Goal: Task Accomplishment & Management: Manage account settings

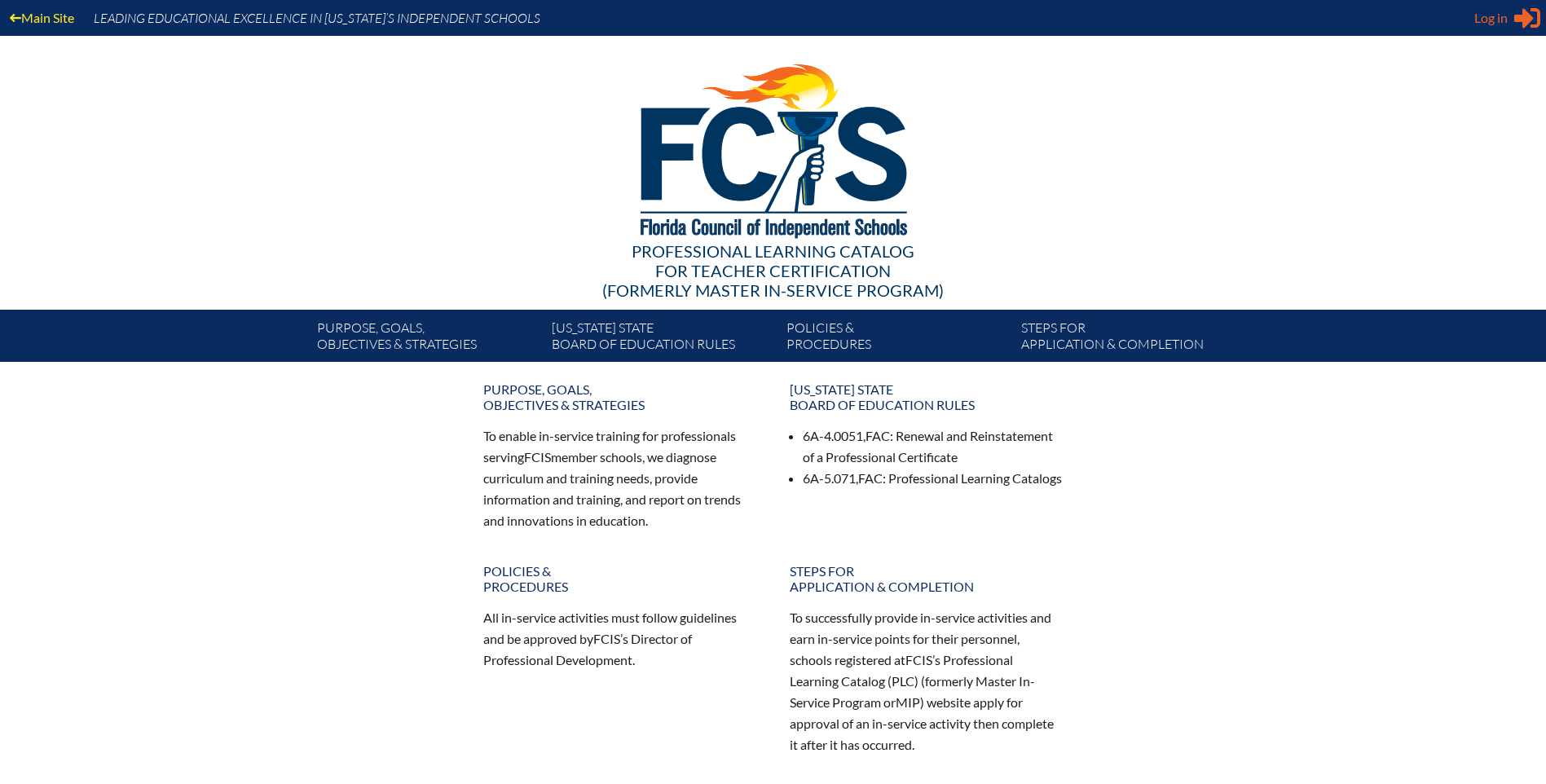
click at [1489, 21] on span "Log in" at bounding box center [1491, 18] width 34 height 19
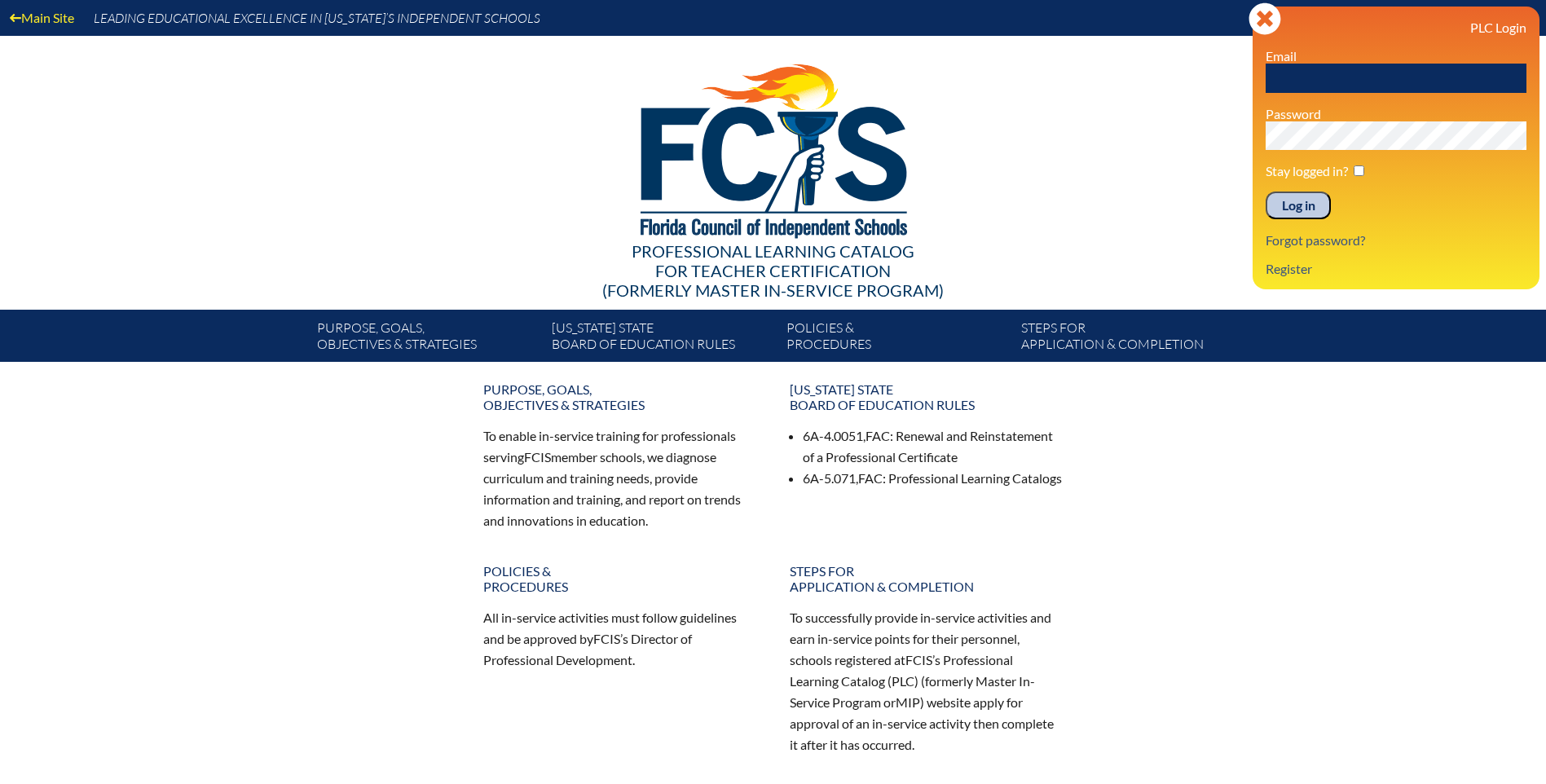
click at [1293, 78] on input "text" at bounding box center [1396, 78] width 261 height 29
type input "lbraxton@aatl.org"
click at [1303, 204] on input "Log in" at bounding box center [1298, 205] width 65 height 27
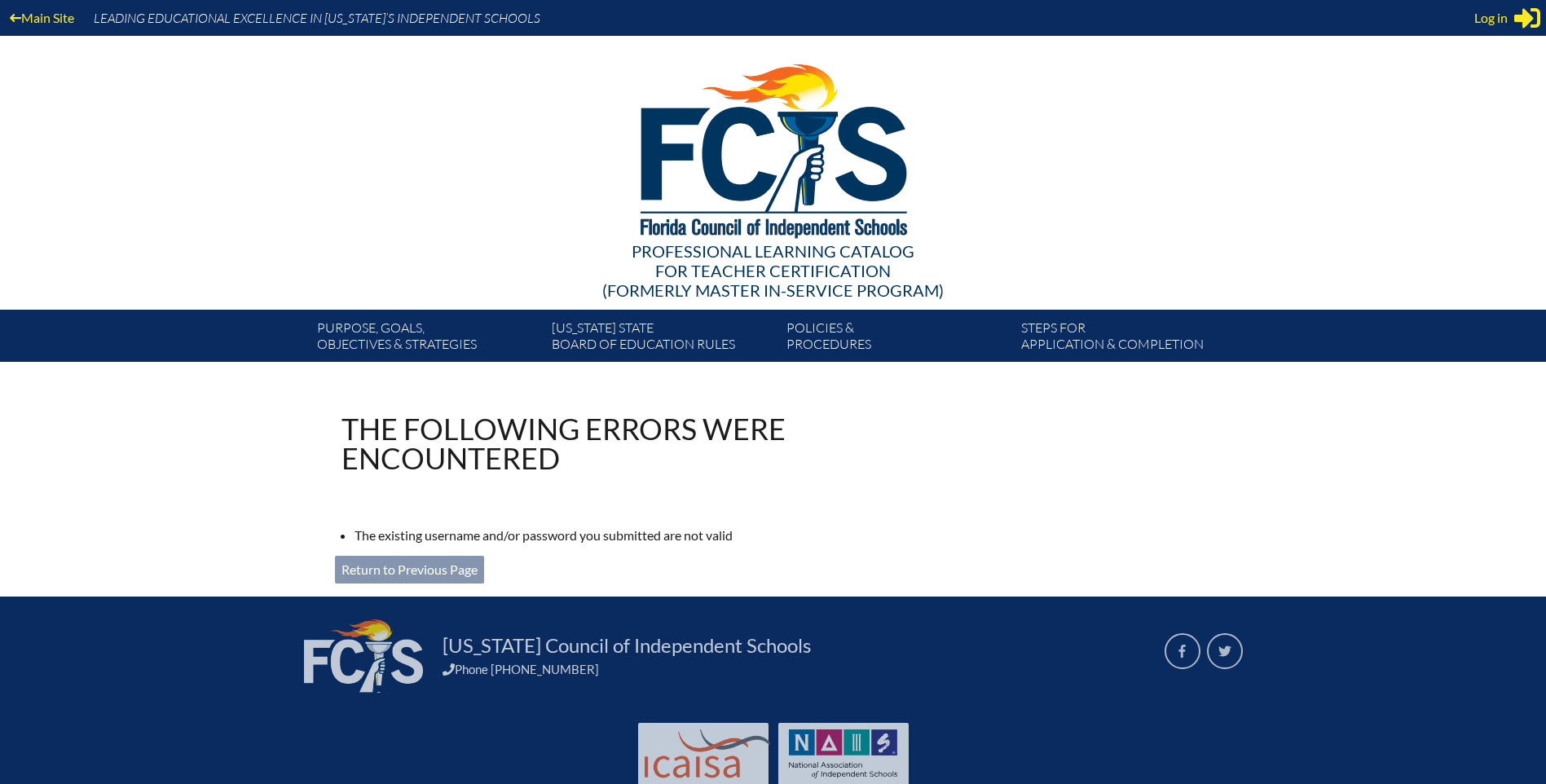
click at [451, 569] on link "Return to Previous Page" at bounding box center [409, 569] width 149 height 27
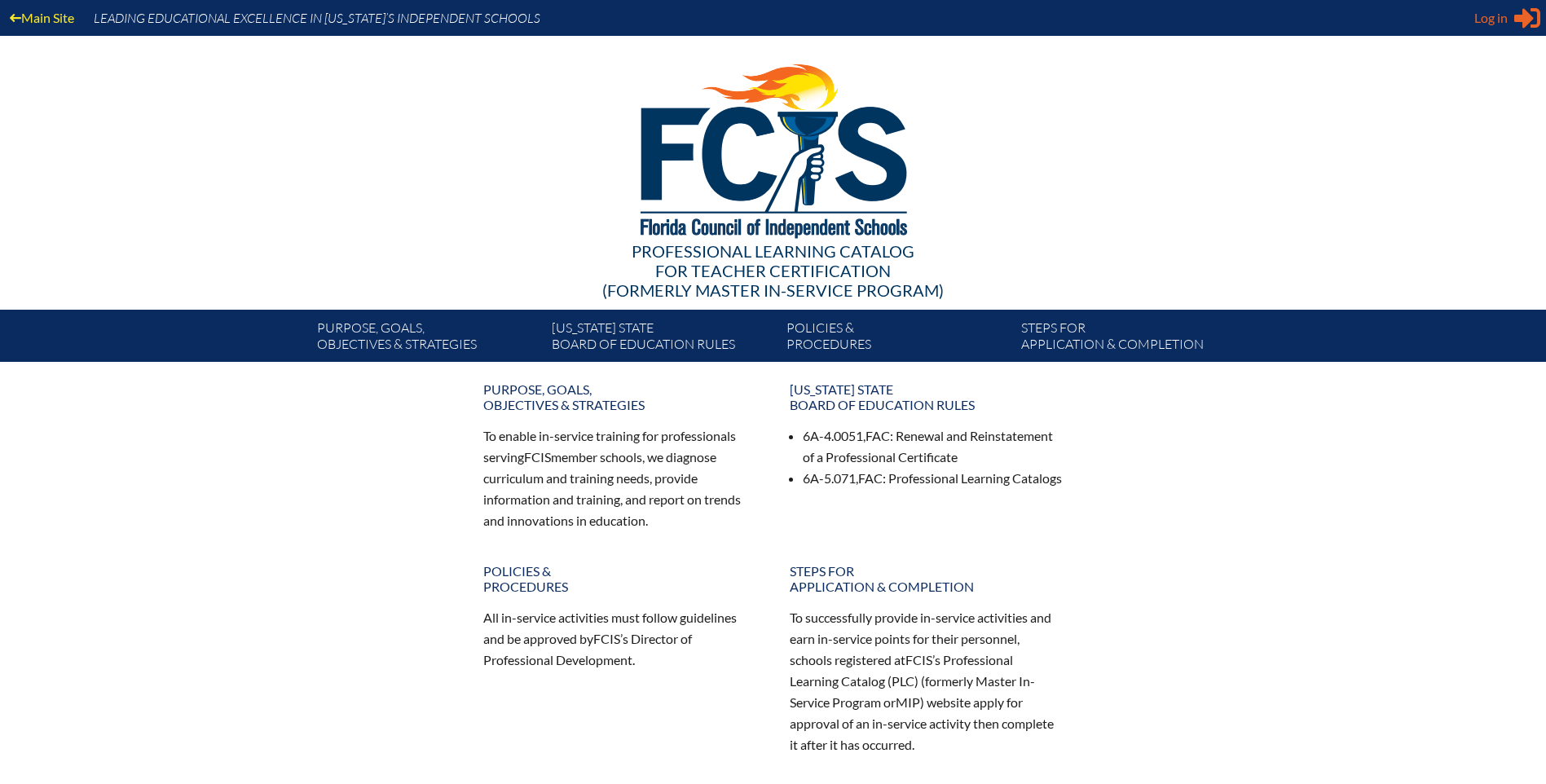
click at [1476, 22] on span "Log in" at bounding box center [1491, 18] width 34 height 19
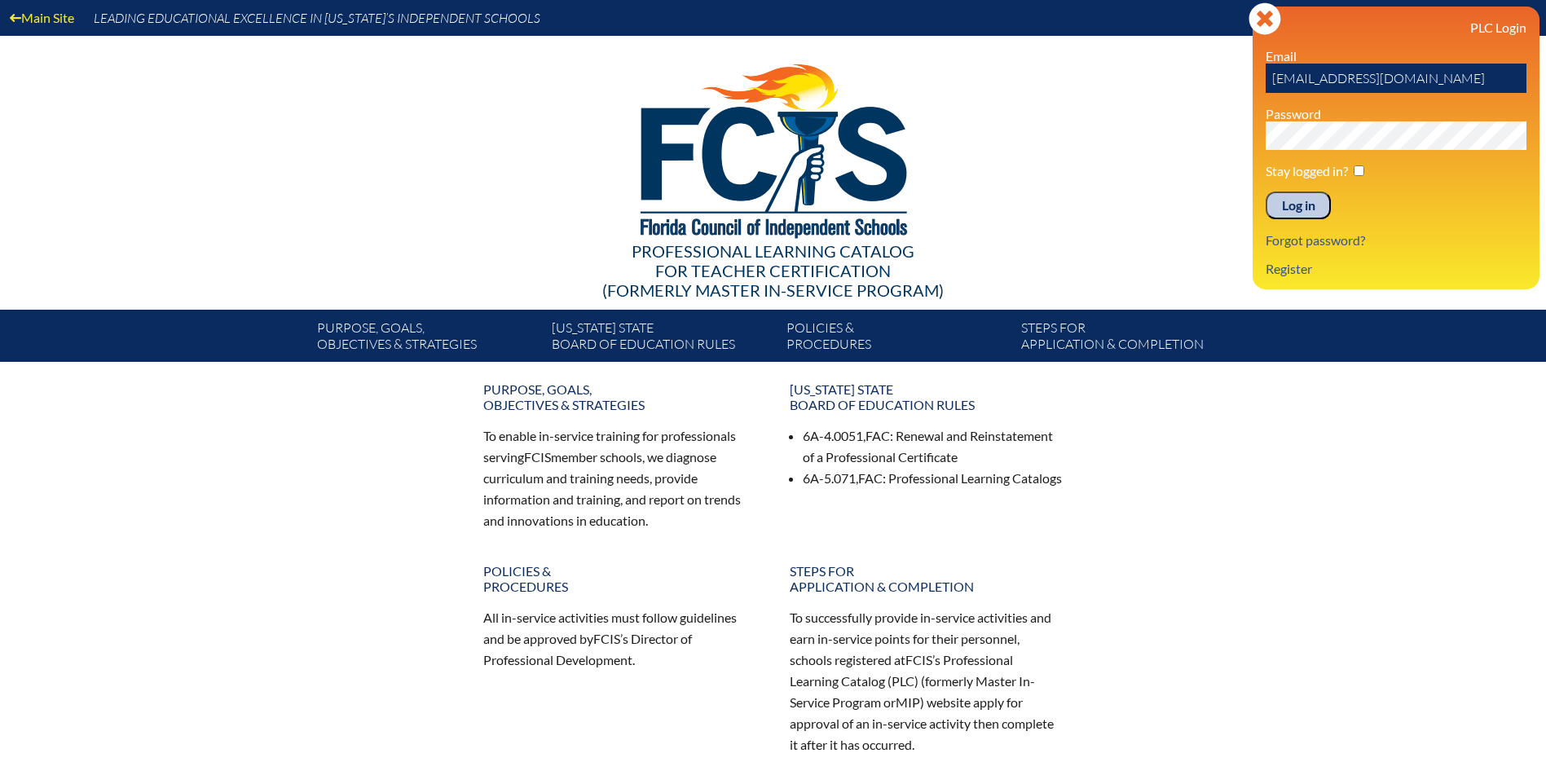
click at [1351, 74] on input "lbraxton@aatl.org" at bounding box center [1396, 78] width 261 height 29
type input "lbraxton@academyatthelakes.org"
click at [1134, 165] on div at bounding box center [773, 148] width 939 height 225
click at [1301, 209] on input "Log in" at bounding box center [1298, 205] width 65 height 27
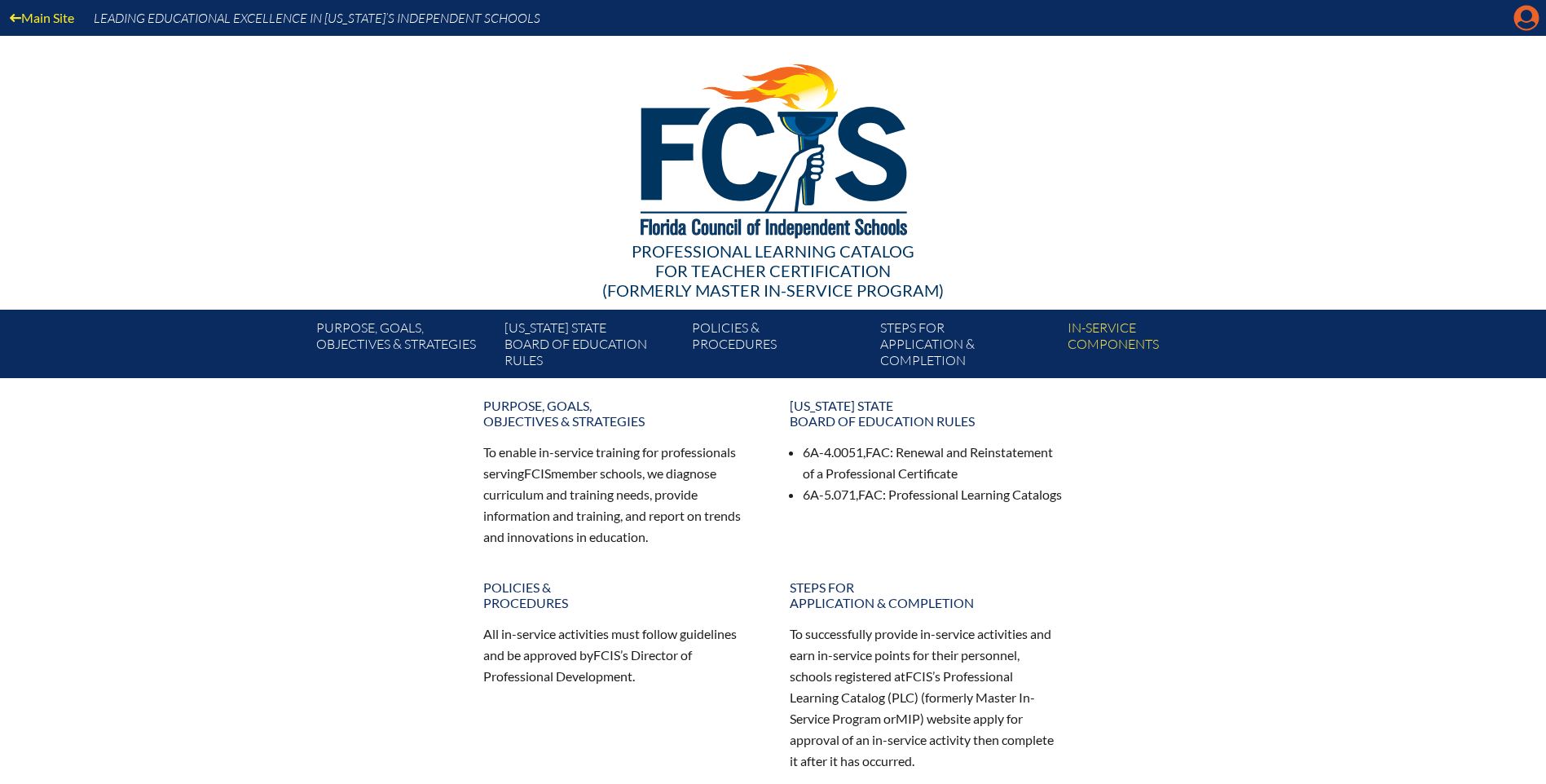
click at [1524, 18] on icon "Manage account" at bounding box center [1527, 19] width 26 height 26
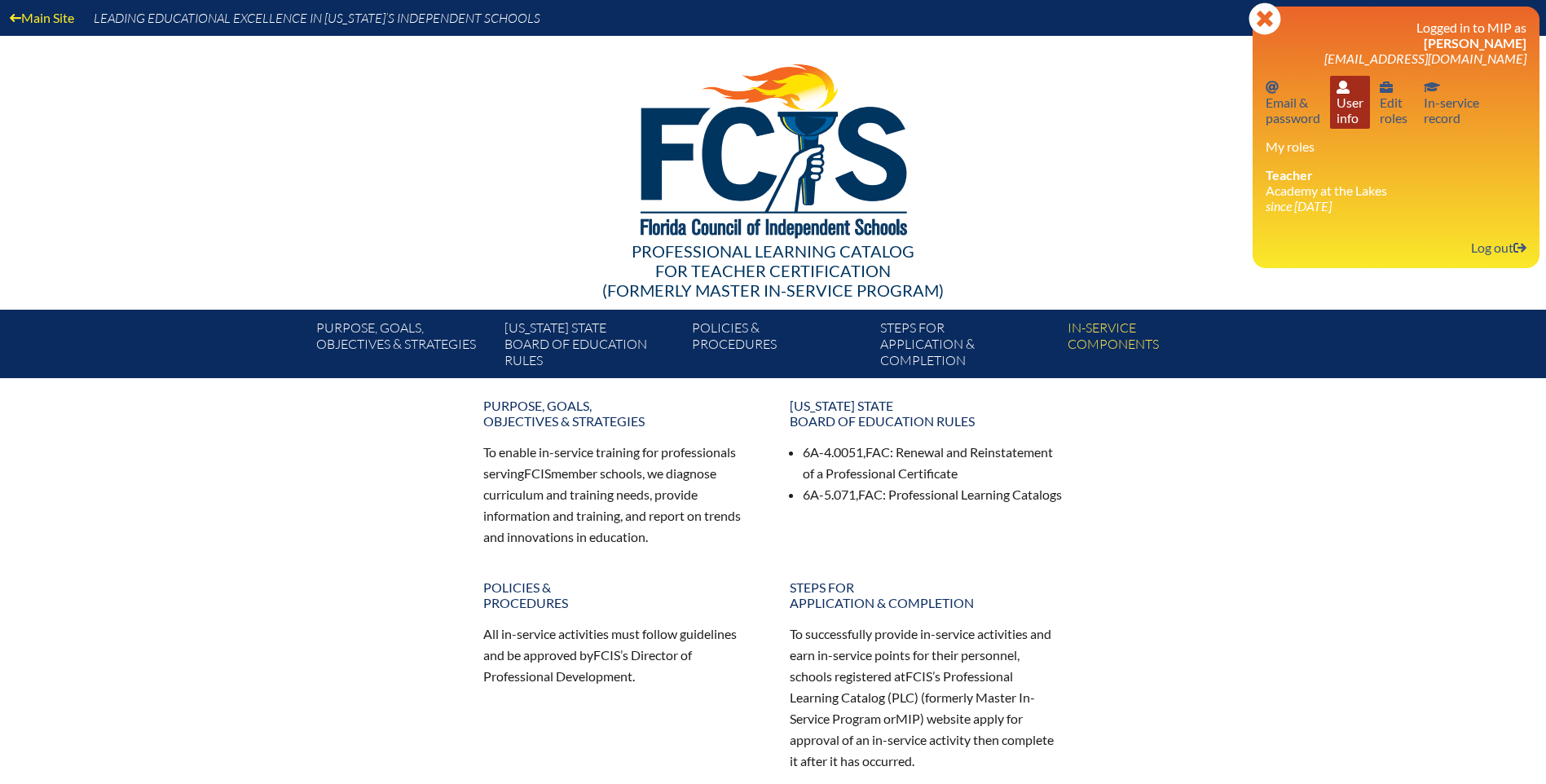
click at [1351, 112] on link "User info User info" at bounding box center [1349, 102] width 40 height 53
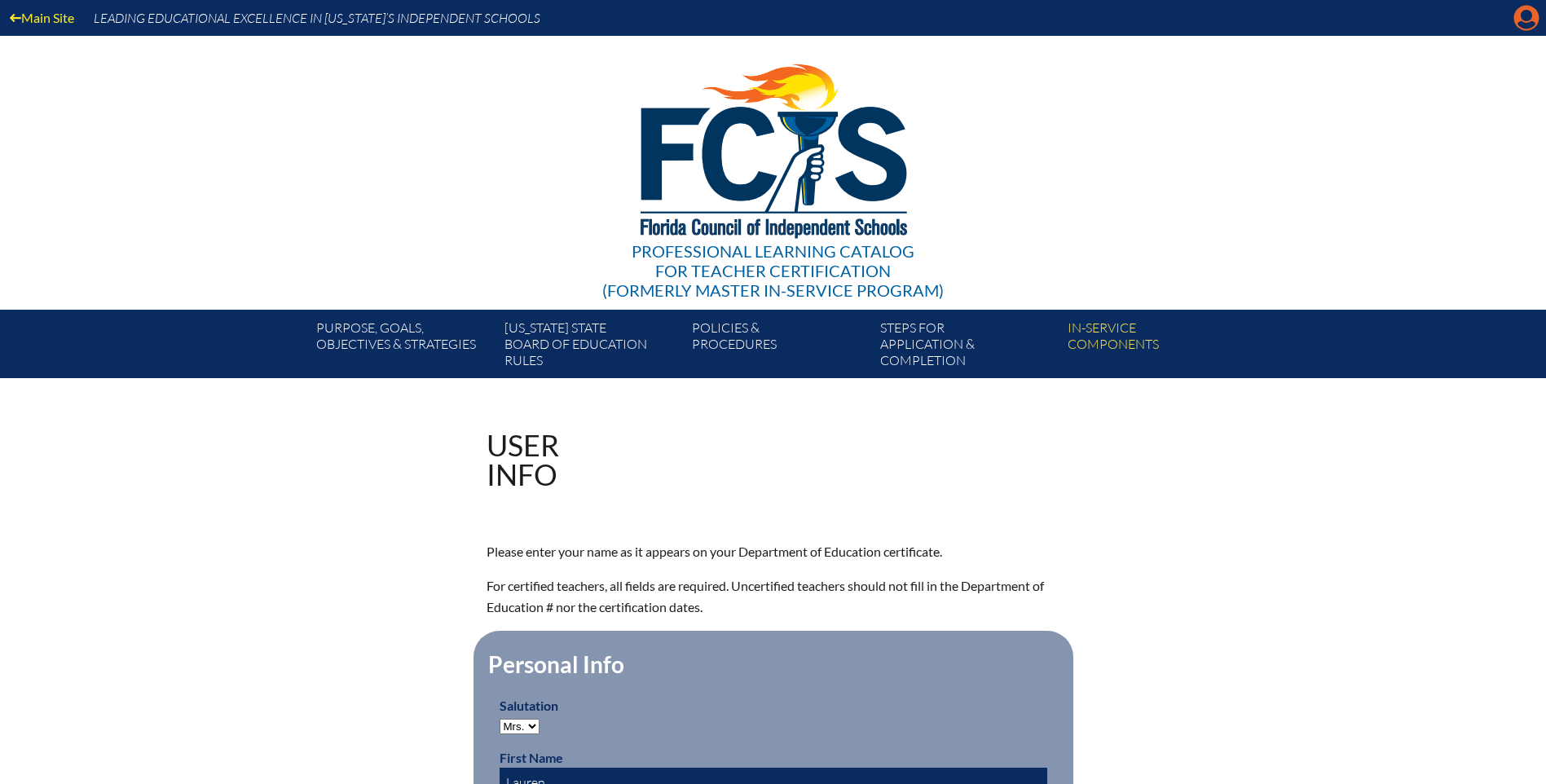
click at [1529, 11] on icon "Manage account" at bounding box center [1527, 19] width 26 height 26
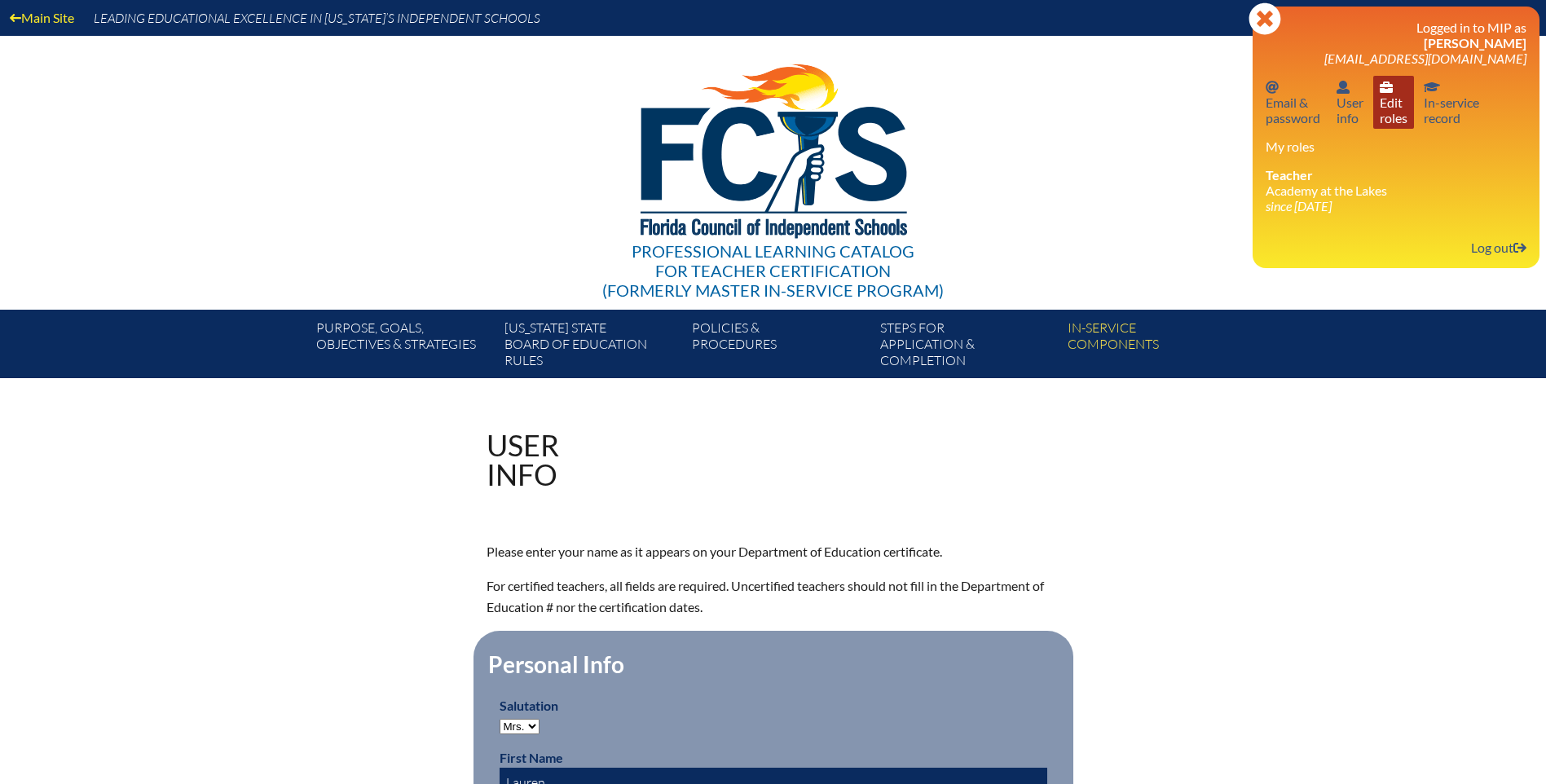
click at [1389, 111] on link "User info Edit roles" at bounding box center [1393, 102] width 41 height 53
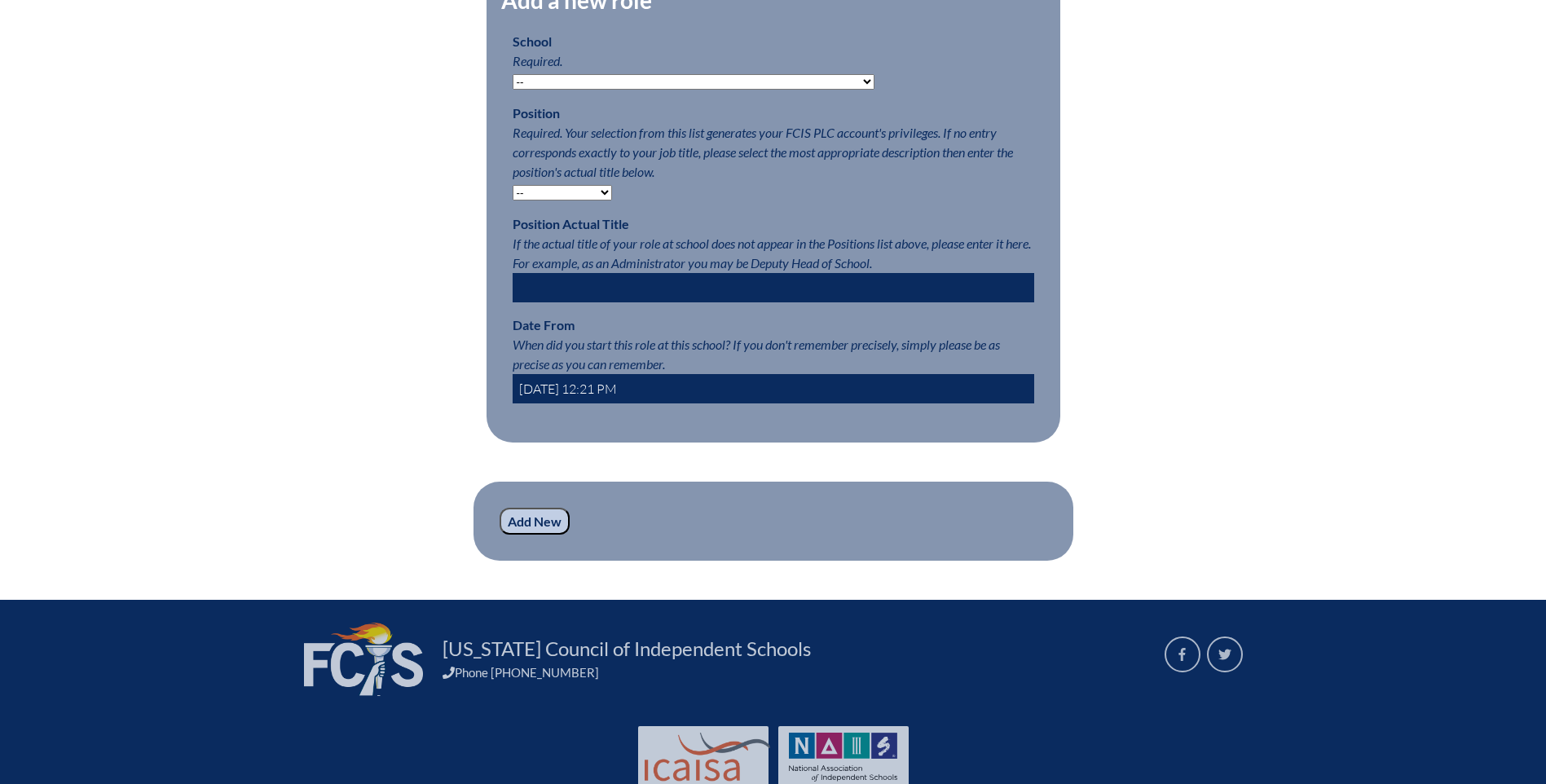
scroll to position [489, 0]
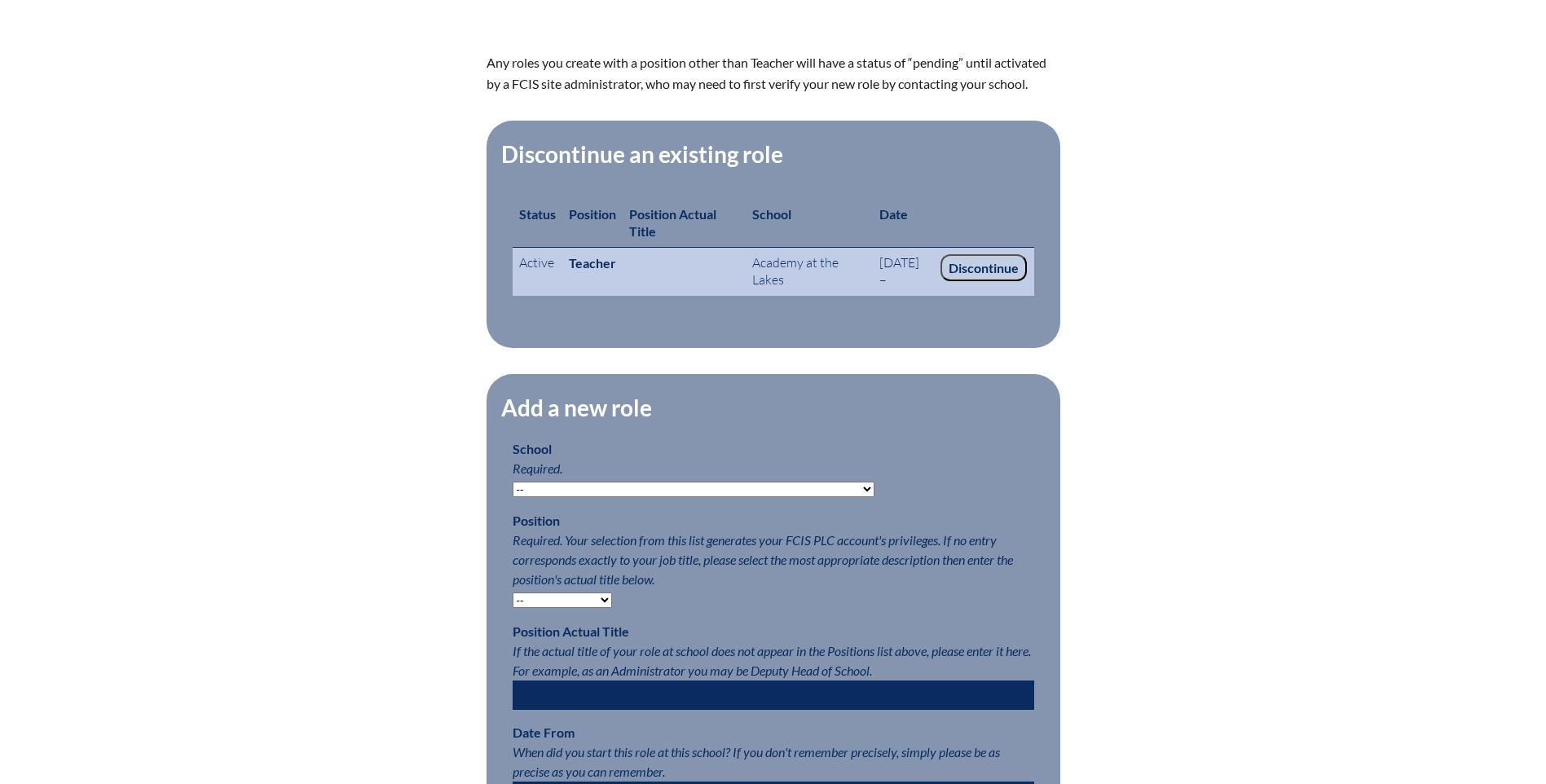
click at [991, 270] on input "Discontinue" at bounding box center [984, 267] width 86 height 27
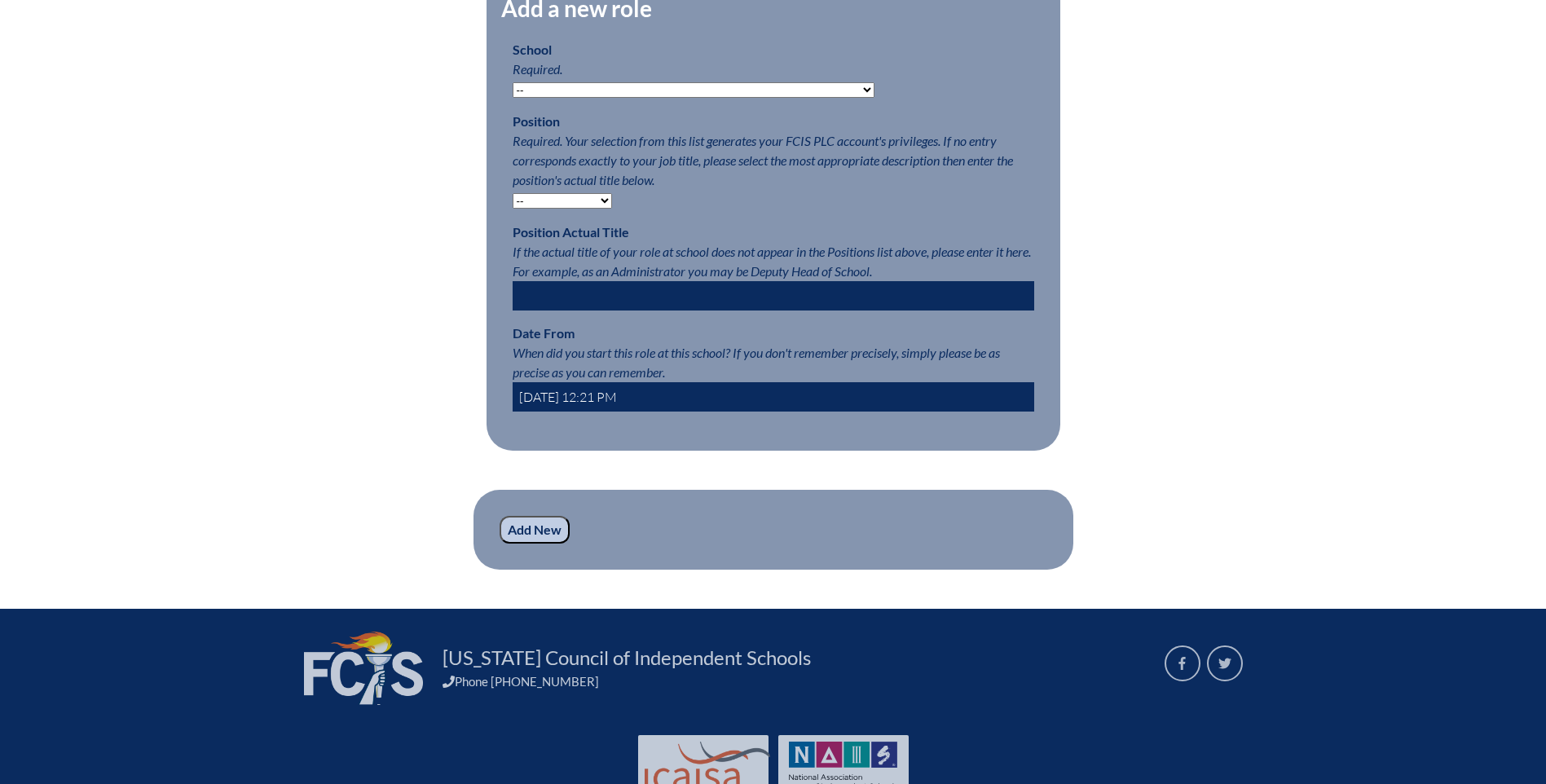
scroll to position [577, 0]
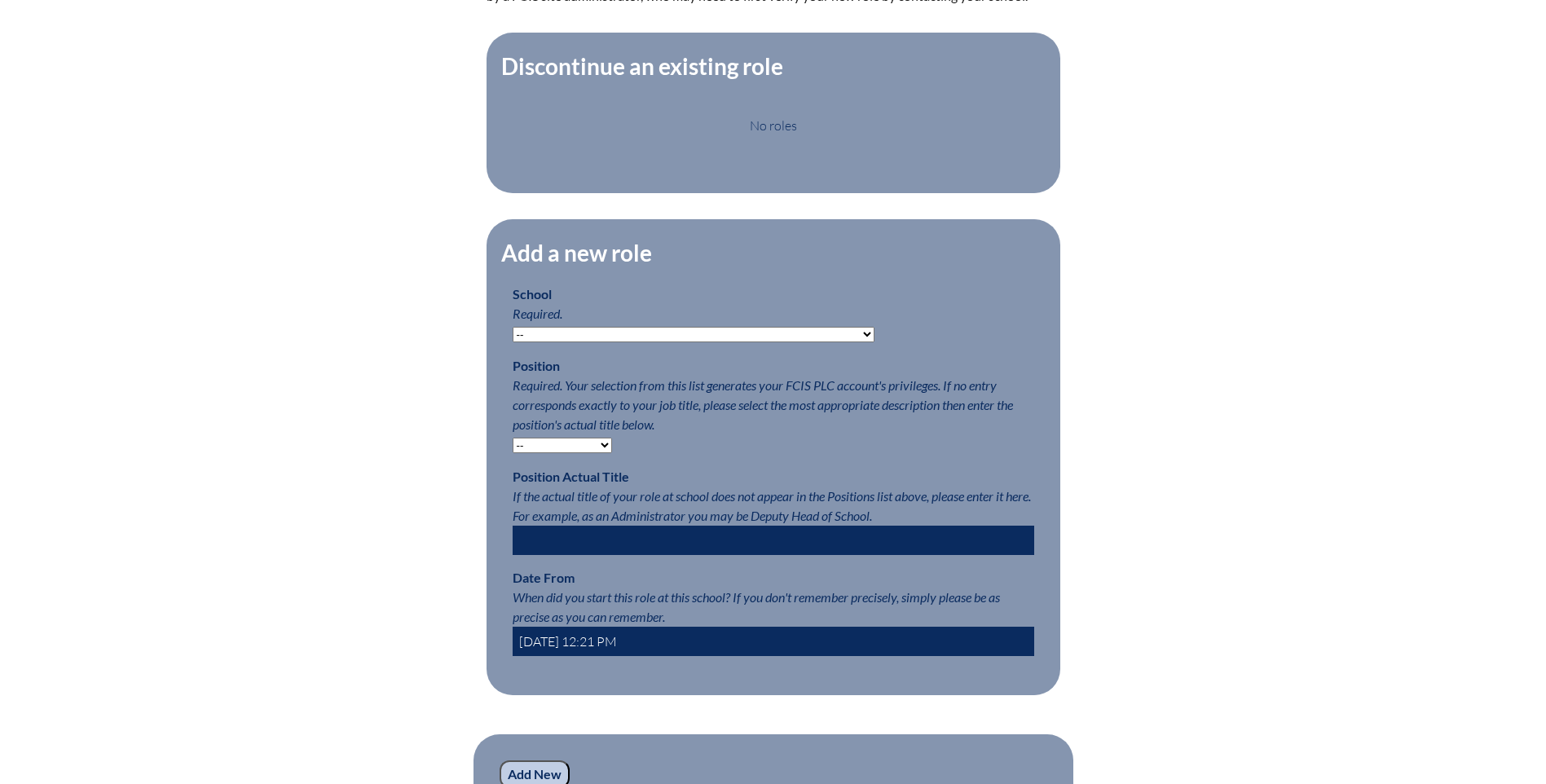
click at [722, 339] on select "-- [MEDICAL_DATA] Inspired Academy Academy at [GEOGRAPHIC_DATA] Academy at the …" at bounding box center [693, 335] width 362 height 16
select select "20252"
click at [512, 336] on select "-- [MEDICAL_DATA] Inspired Academy Academy at [GEOGRAPHIC_DATA] Academy at the …" at bounding box center [693, 335] width 362 height 16
click at [586, 453] on select "-- Teacher PLC Coordinator Head of School Administrator" at bounding box center [562, 445] width 100 height 16
select select "15563"
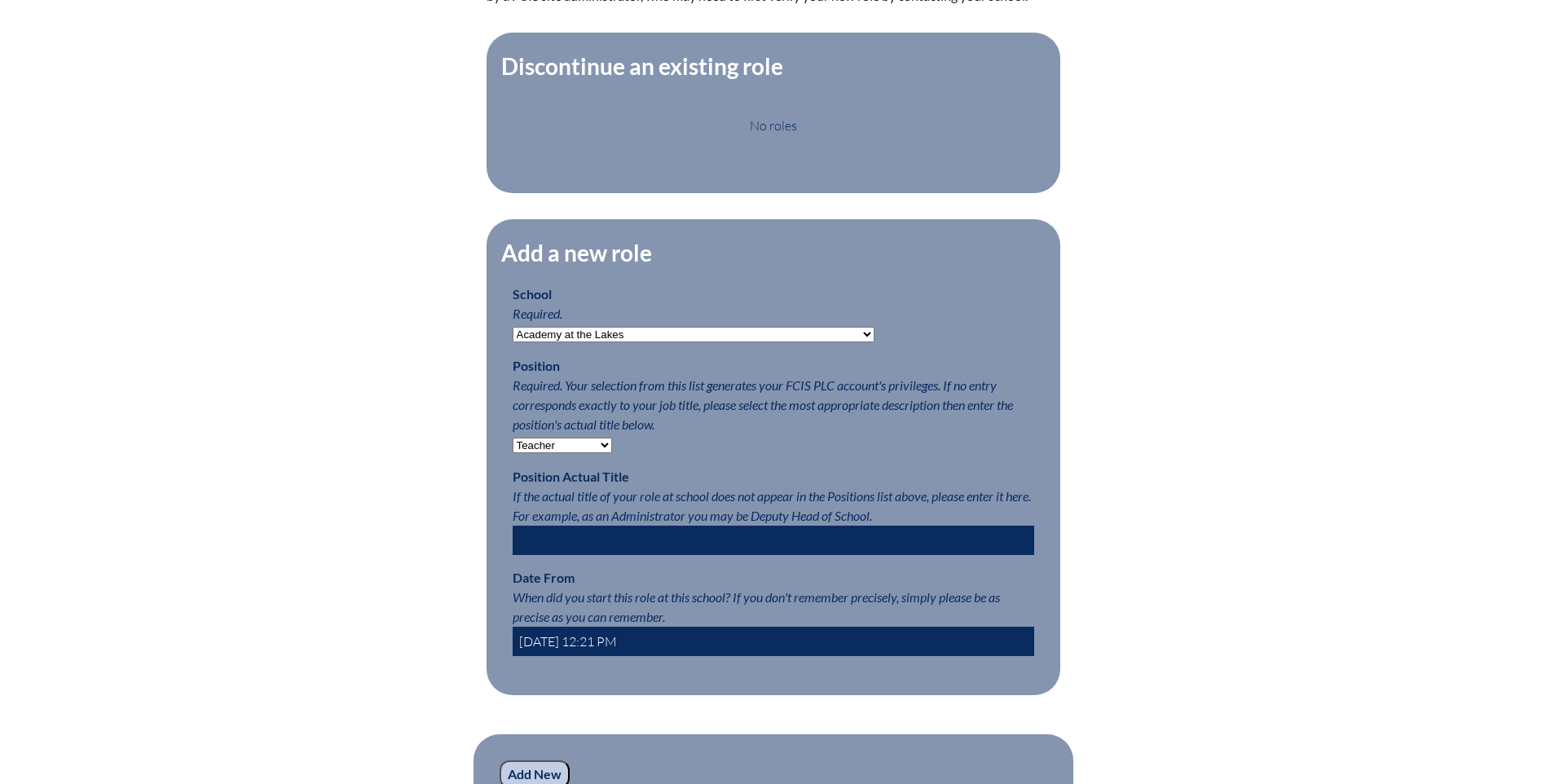
click at [512, 446] on select "-- Teacher PLC Coordinator Head of School Administrator" at bounding box center [562, 445] width 100 height 16
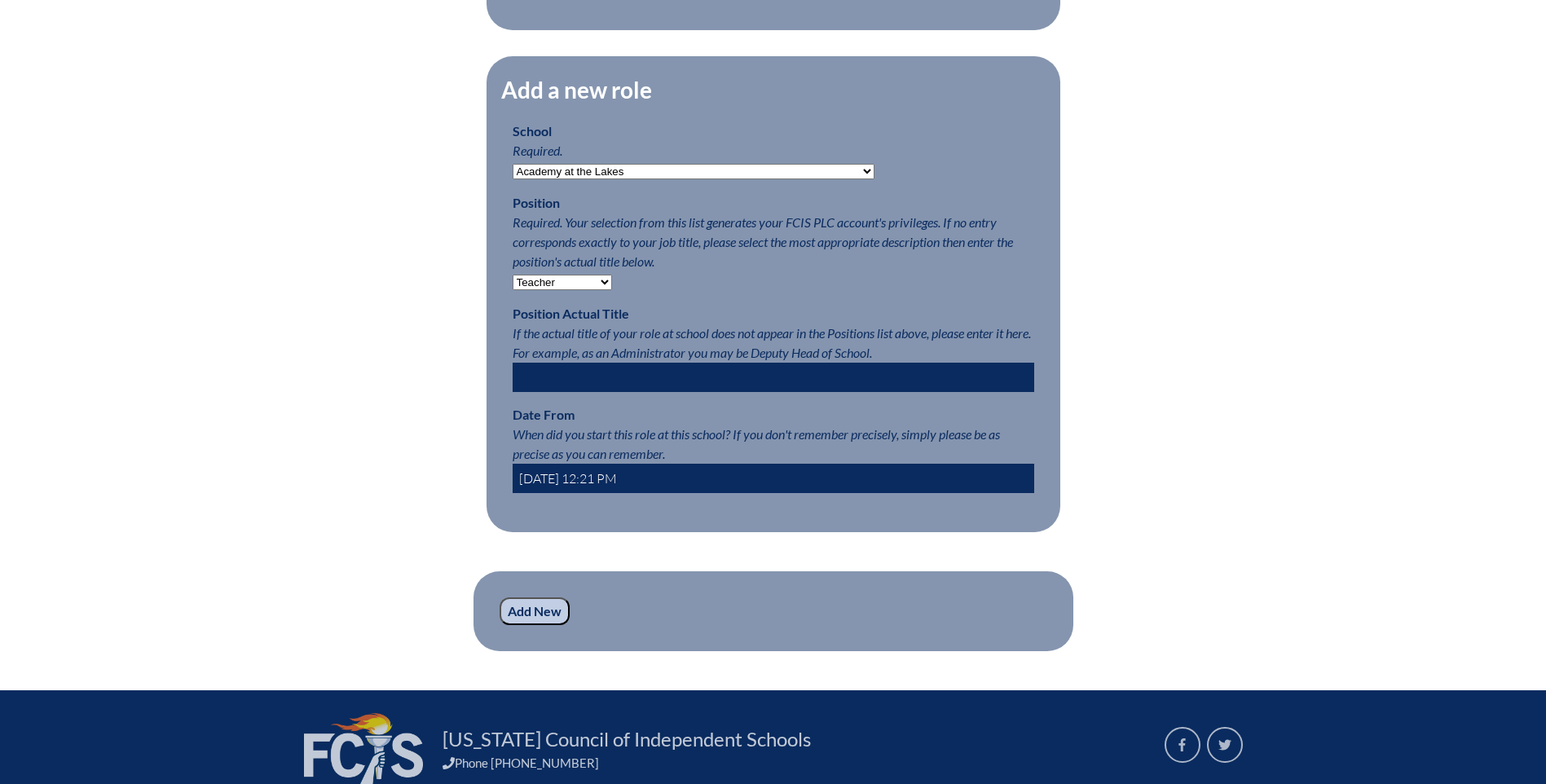
scroll to position [822, 0]
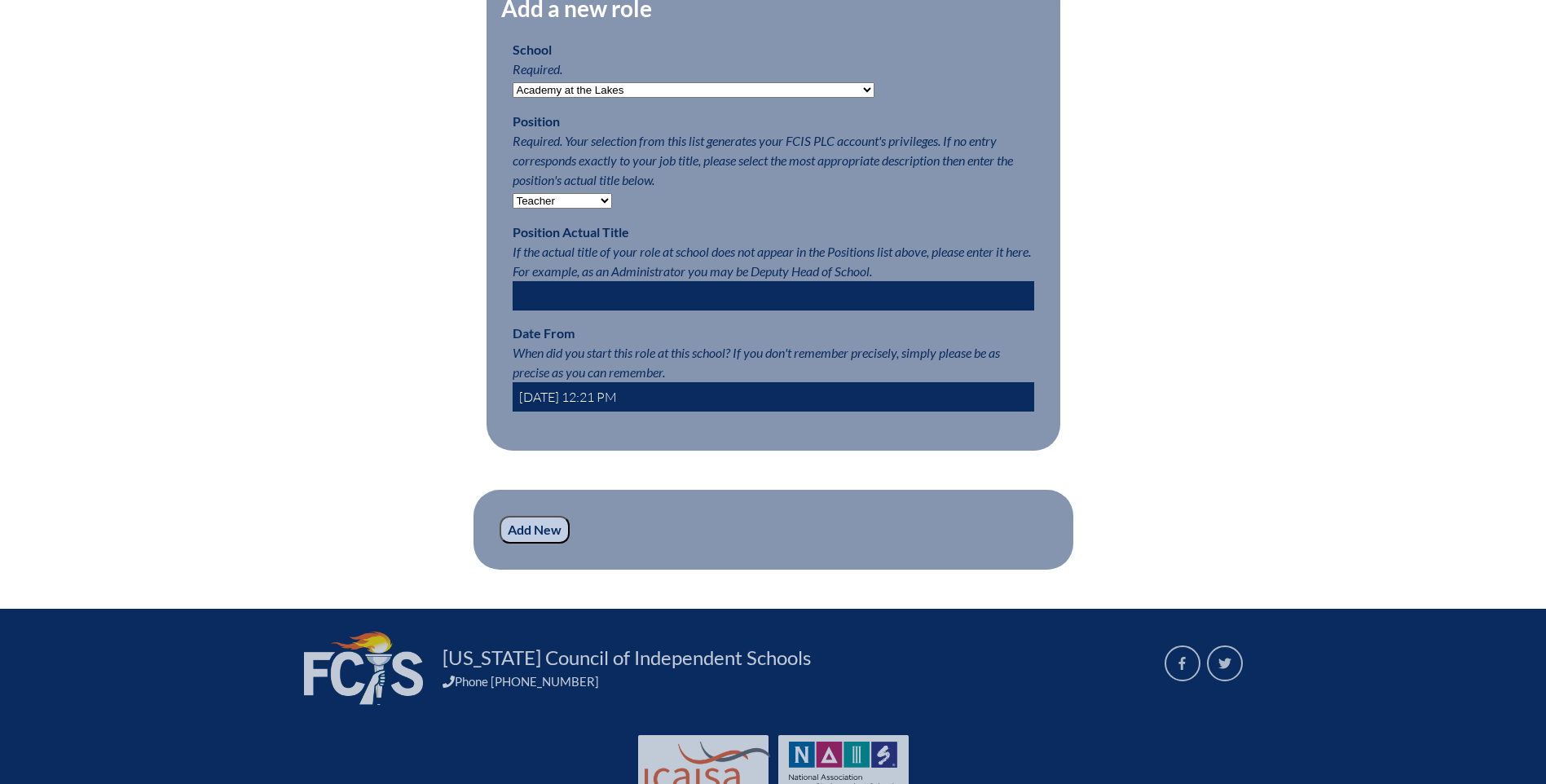
click at [521, 543] on input "Add New" at bounding box center [534, 529] width 70 height 27
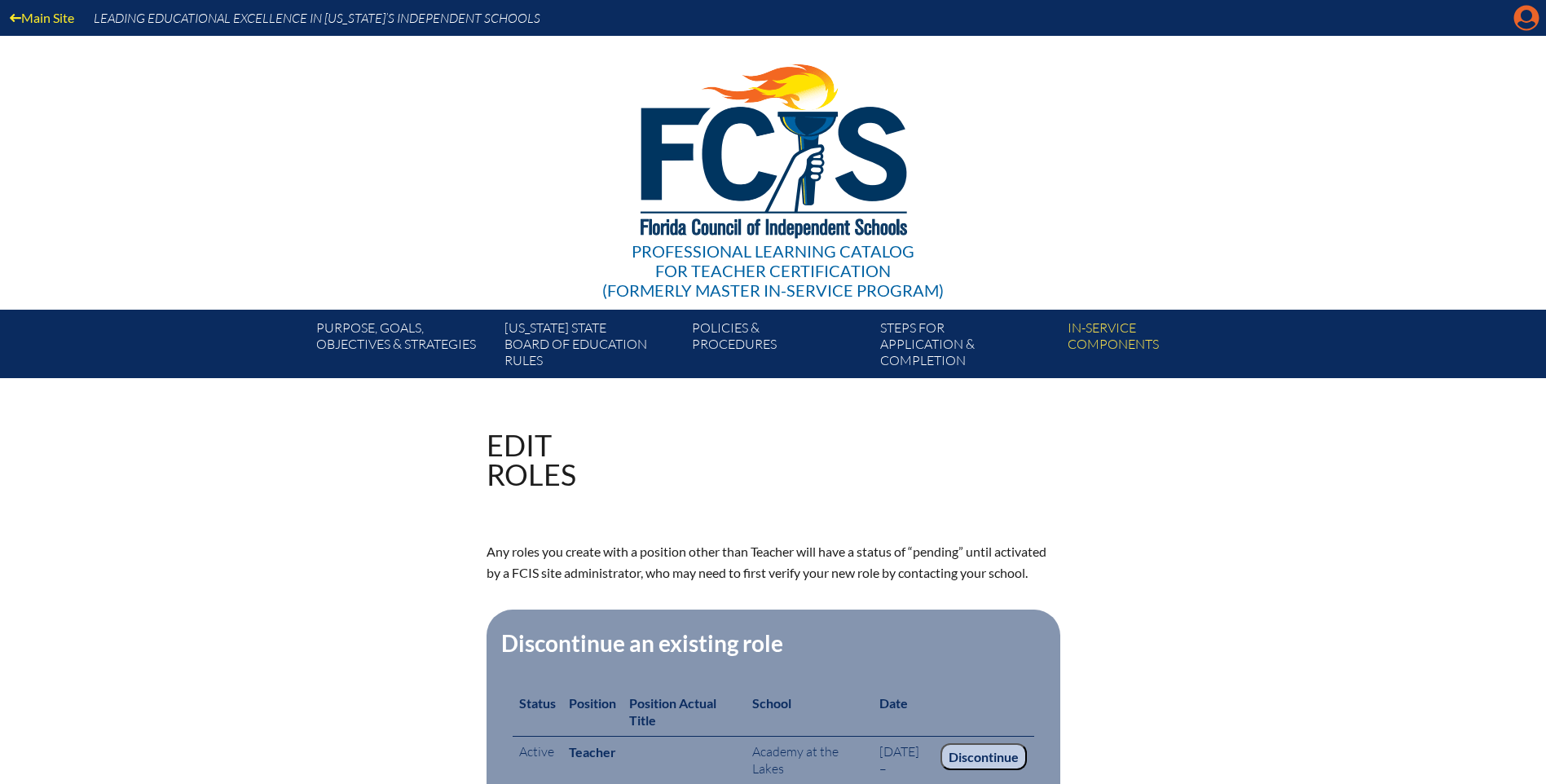
click at [1534, 14] on icon at bounding box center [1527, 18] width 26 height 26
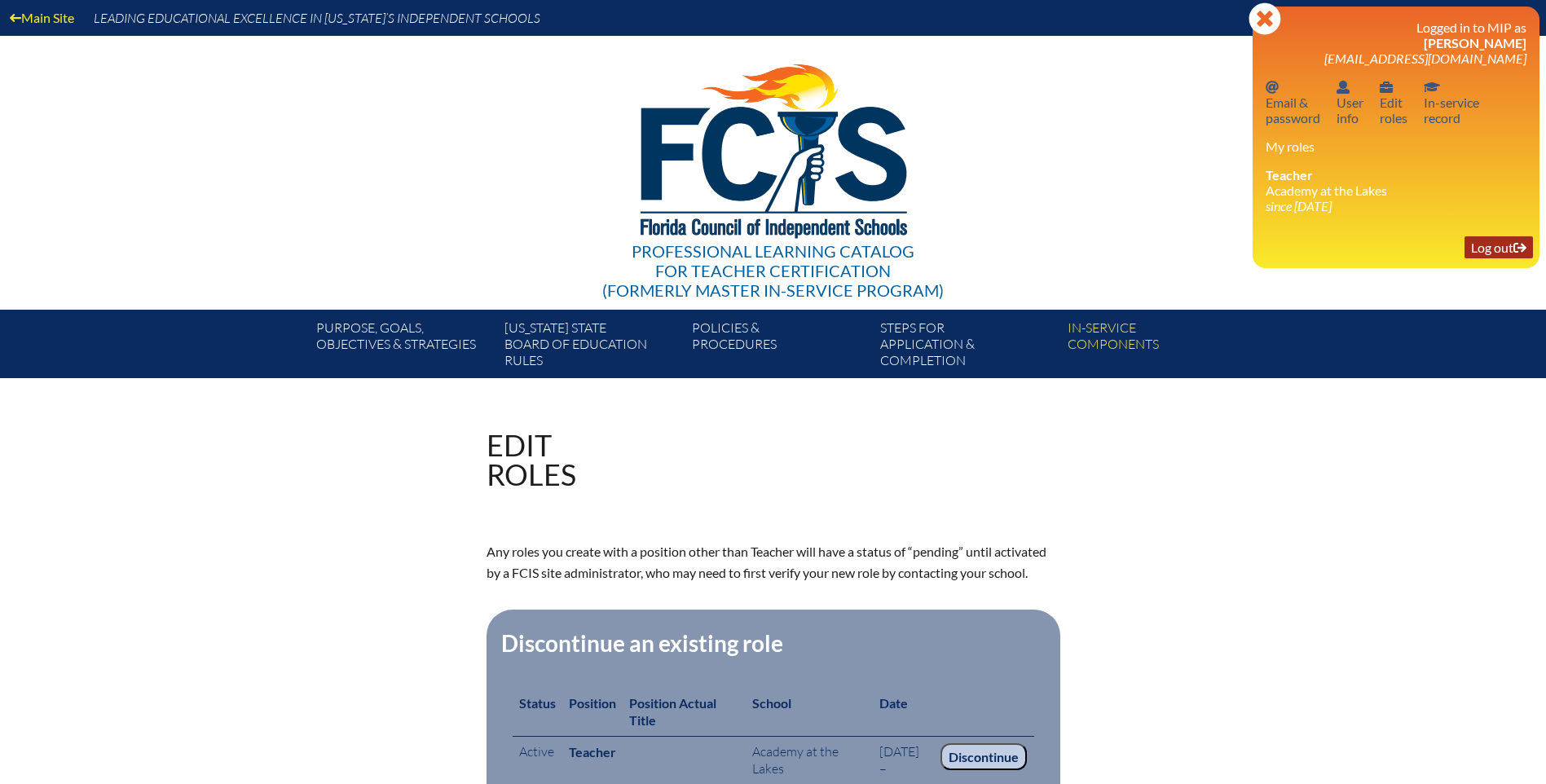
click at [1480, 247] on link "Log out Log out" at bounding box center [1499, 247] width 69 height 22
